Goal: Task Accomplishment & Management: Complete application form

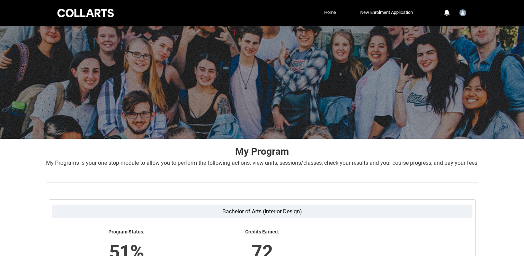
click at [329, 13] on link "Home" at bounding box center [329, 12] width 15 height 10
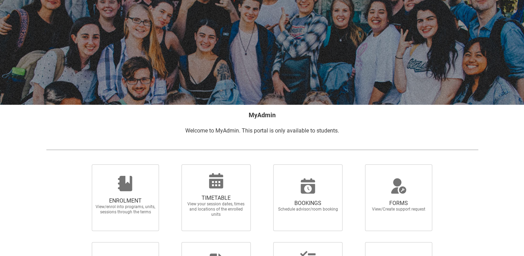
scroll to position [35, 0]
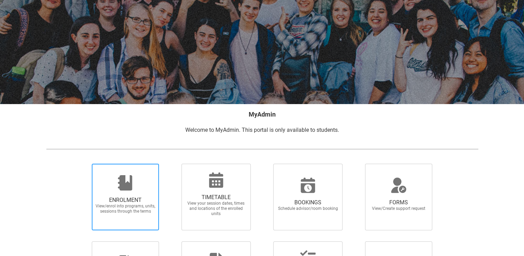
click at [136, 195] on span "ENROLMENT View/enrol into programs, units, sessions through the terms" at bounding box center [125, 205] width 66 height 28
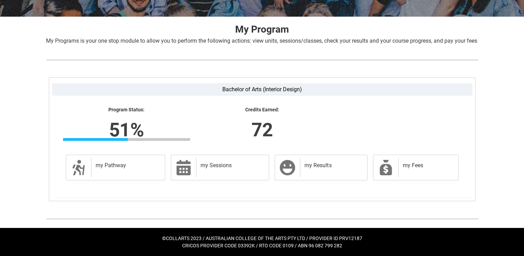
scroll to position [129, 0]
click at [401, 168] on div "my Fees" at bounding box center [426, 167] width 57 height 19
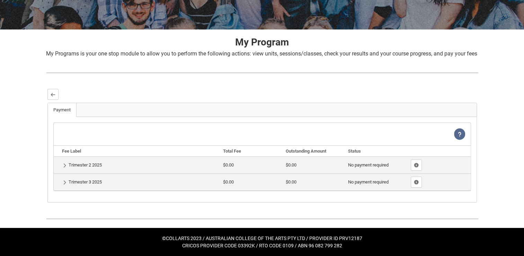
scroll to position [116, 0]
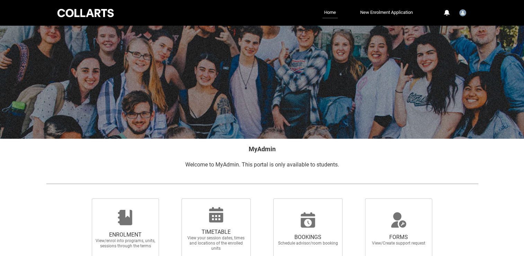
click at [459, 19] on div "Profile Log Out" at bounding box center [462, 13] width 10 height 12
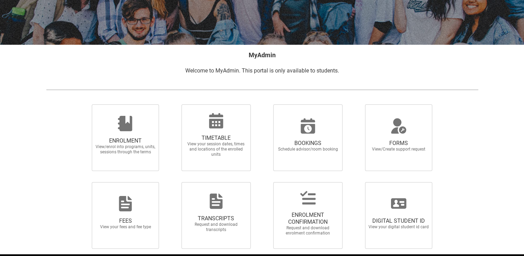
scroll to position [120, 0]
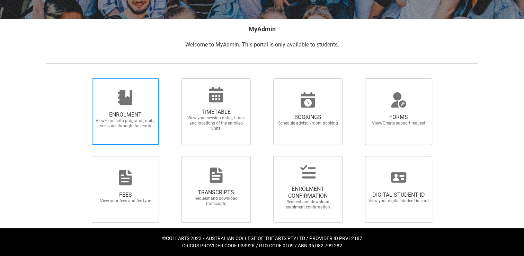
click at [128, 117] on span "ENROLMENT View/enrol into programs, units, sessions through the terms" at bounding box center [125, 120] width 66 height 28
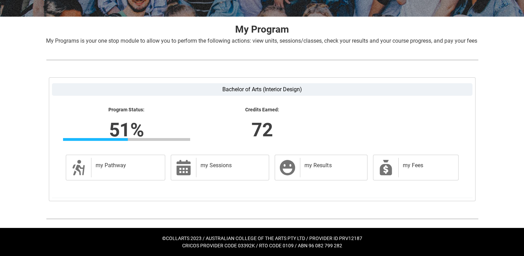
scroll to position [129, 0]
click at [305, 166] on h2 "my Results" at bounding box center [331, 165] width 55 height 7
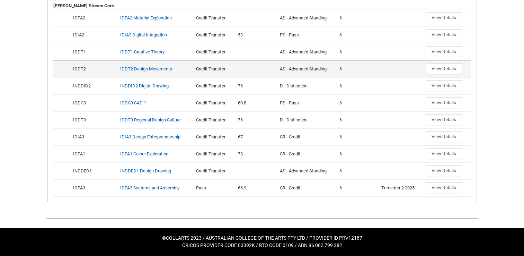
scroll to position [274, 0]
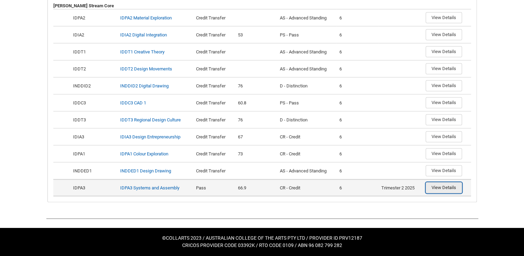
click at [443, 190] on button "View Details" at bounding box center [443, 187] width 36 height 11
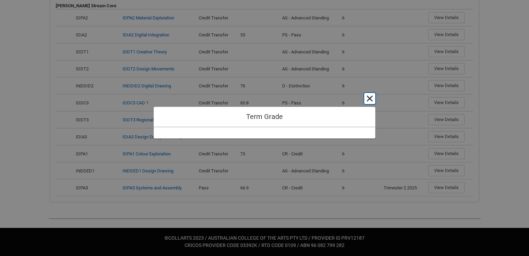
click at [368, 100] on button "Cancel and close" at bounding box center [369, 98] width 11 height 11
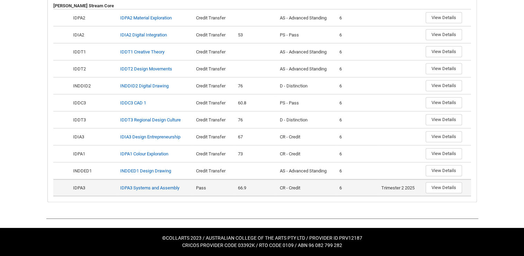
click at [295, 189] on div "CR - Credit" at bounding box center [306, 187] width 54 height 7
click at [341, 186] on div "6" at bounding box center [357, 187] width 36 height 7
click at [395, 188] on div "Trimester 2 2025" at bounding box center [400, 187] width 39 height 7
click at [174, 192] on td "IDPA3 Systems and Assembly" at bounding box center [155, 187] width 76 height 17
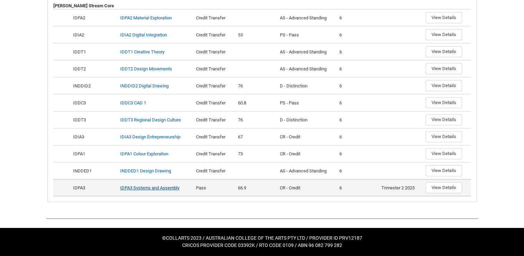
click at [172, 189] on link "IDPA3 Systems and Assembly" at bounding box center [149, 187] width 59 height 5
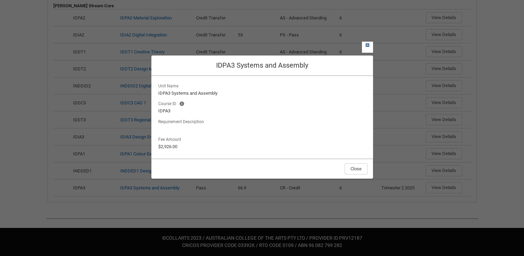
click at [366, 45] on lightning-primitive-icon "button" at bounding box center [367, 45] width 5 height 5
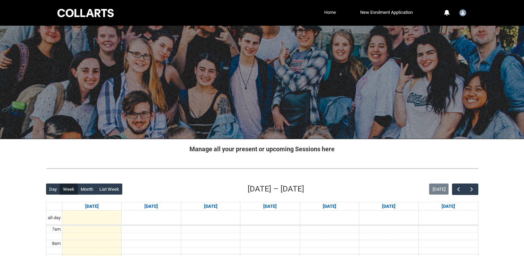
click at [322, 11] on link "Home" at bounding box center [329, 12] width 15 height 10
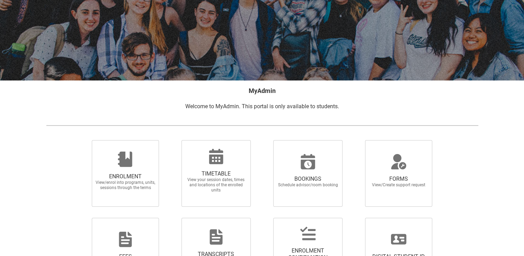
scroll to position [69, 0]
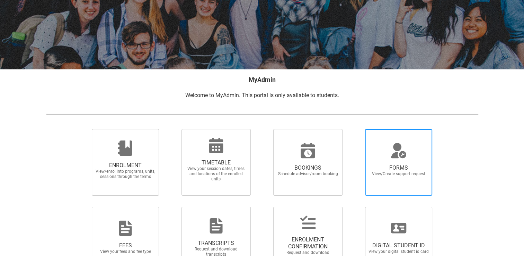
click at [401, 154] on icon at bounding box center [398, 154] width 15 height 7
click at [357, 129] on input "FORMS View/Create support request" at bounding box center [356, 128] width 0 height 0
radio input "true"
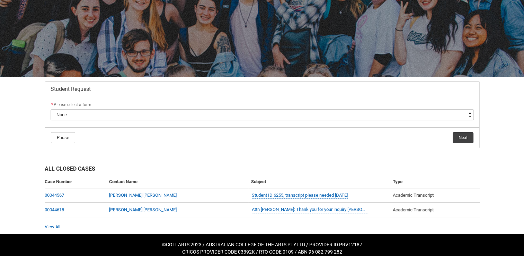
scroll to position [66, 0]
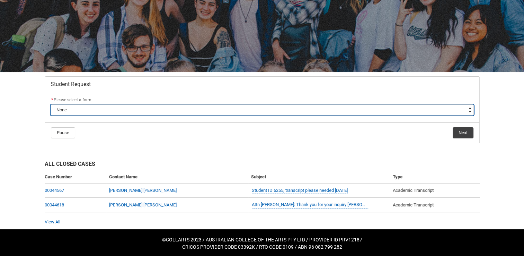
click at [104, 105] on select "--None-- Academic Transcript Application to Appeal Assignment Extension Change …" at bounding box center [262, 109] width 423 height 11
type lightning-select "Deferral_Leave_of_Absence_Choice"
click at [51, 104] on select "--None-- Academic Transcript Application to Appeal Assignment Extension Change …" at bounding box center [262, 109] width 423 height 11
select select "Deferral_Leave_of_Absence_Choice"
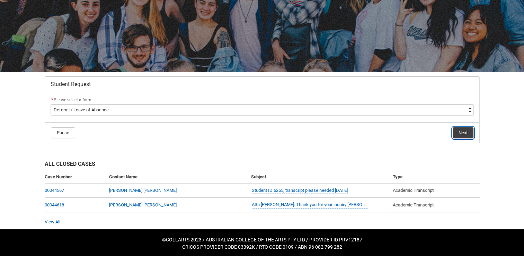
click at [466, 134] on button "Next" at bounding box center [462, 132] width 21 height 11
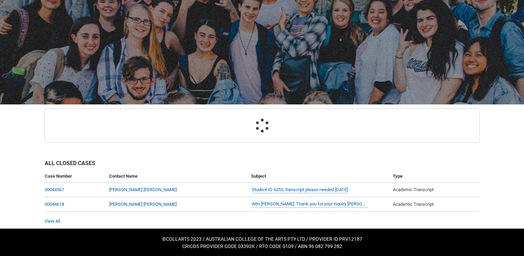
scroll to position [73, 0]
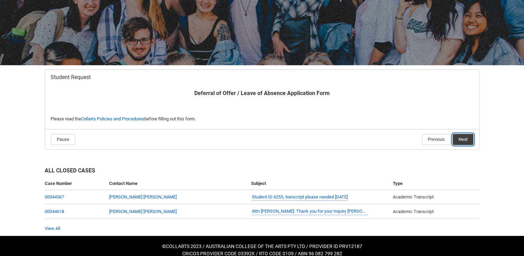
click at [466, 137] on button "Next" at bounding box center [462, 139] width 21 height 11
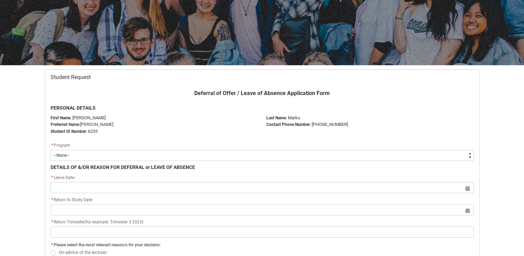
click at [472, 155] on select "--None-- Bachelor of Arts (Interior Design)" at bounding box center [262, 155] width 423 height 11
click at [353, 179] on div "* Leave Date:" at bounding box center [262, 177] width 423 height 8
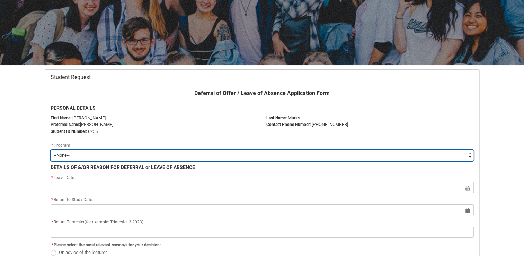
drag, startPoint x: 470, startPoint y: 153, endPoint x: 462, endPoint y: 154, distance: 8.0
click at [470, 153] on select "--None-- Bachelor of Arts (Interior Design)" at bounding box center [262, 155] width 423 height 11
type lightning-select "recordPicklist_ProgramEnrollment.a0jOZ000003EZsDYAW"
click at [51, 150] on select "--None-- Bachelor of Arts (Interior Design)" at bounding box center [262, 155] width 423 height 11
select select "recordPicklist_ProgramEnrollment.a0jOZ000003EZsDYAW"
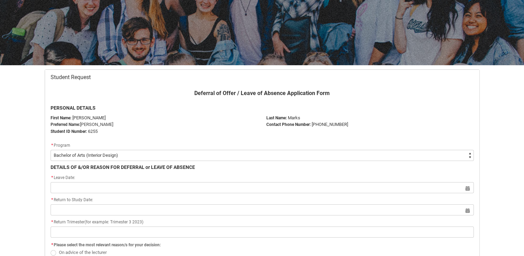
click at [89, 177] on div "* Leave Date:" at bounding box center [262, 177] width 423 height 8
click at [105, 174] on div "* Leave Date:" at bounding box center [262, 177] width 423 height 8
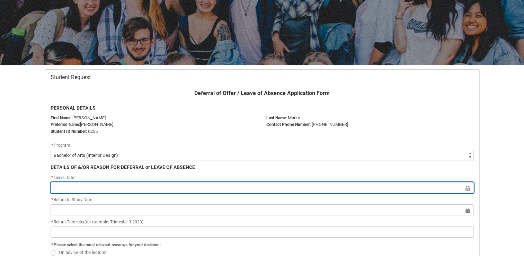
drag, startPoint x: 264, startPoint y: 188, endPoint x: 427, endPoint y: 188, distance: 162.7
click at [264, 188] on input "Redu_Student_Request flow" at bounding box center [262, 187] width 423 height 11
select select "2025"
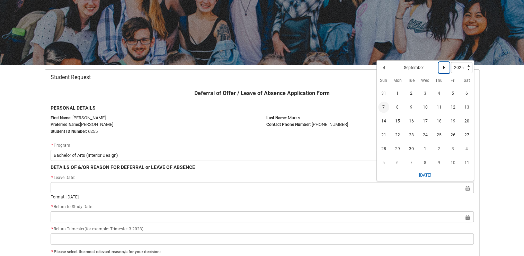
click at [443, 67] on lightning-primitive-icon "Date picker: September" at bounding box center [443, 67] width 5 height 5
click at [427, 95] on span "1" at bounding box center [425, 94] width 11 height 11
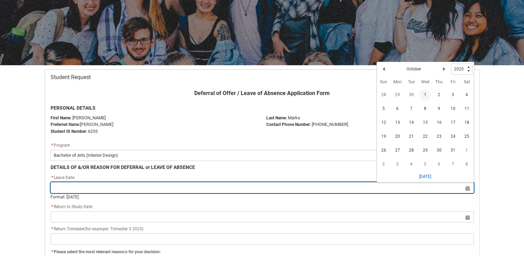
type lightning-datepicker "2025-10-01"
type lightning-input "2025-10-01"
type input "1 Oct 2025"
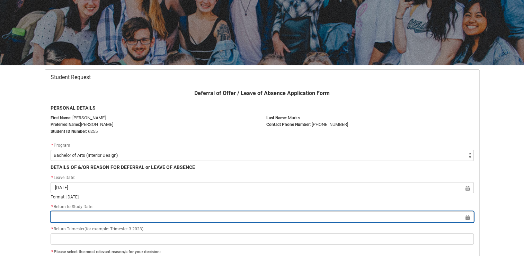
click at [104, 216] on input "Redu_Student_Request flow" at bounding box center [262, 216] width 423 height 11
select select "2025"
